Goal: Find specific page/section: Find specific page/section

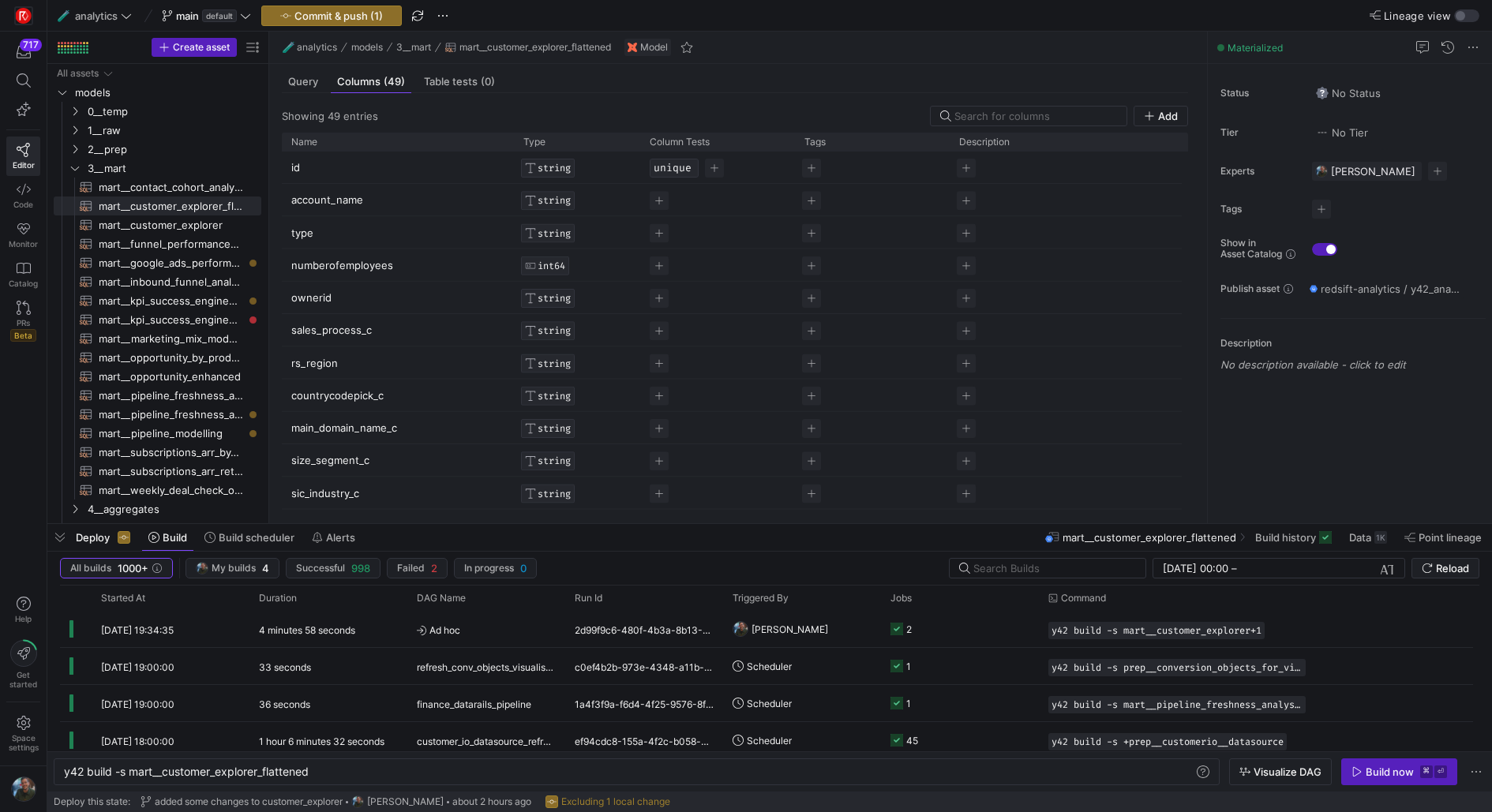
scroll to position [0, 247]
